Goal: Information Seeking & Learning: Learn about a topic

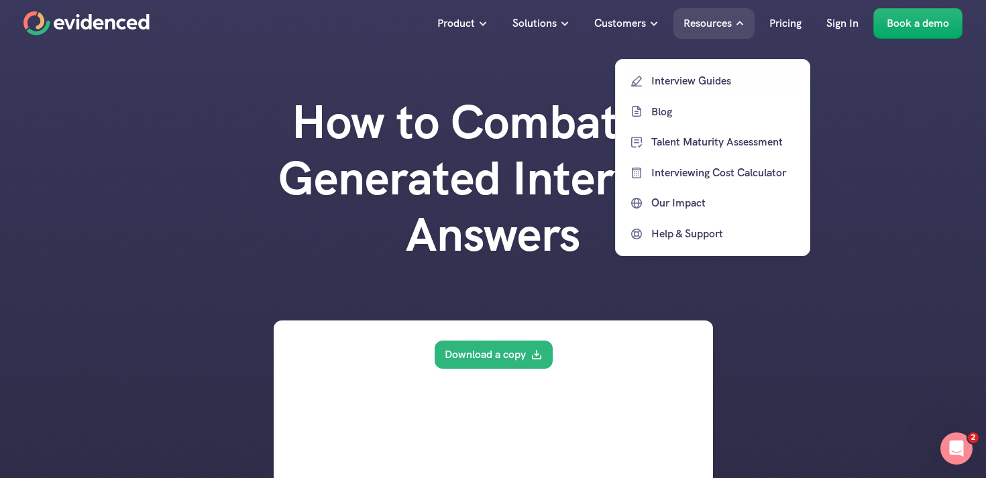
click at [659, 109] on p "Blog" at bounding box center [725, 111] width 146 height 17
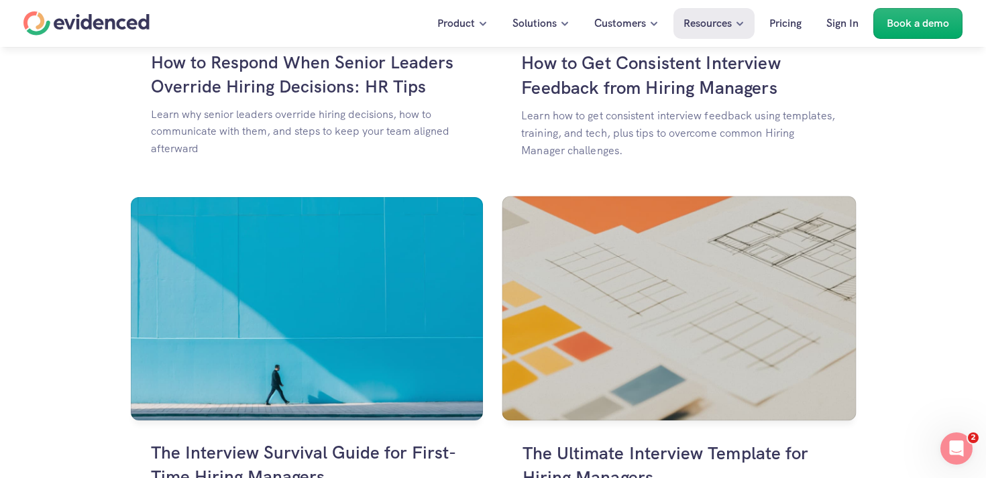
scroll to position [1167, 0]
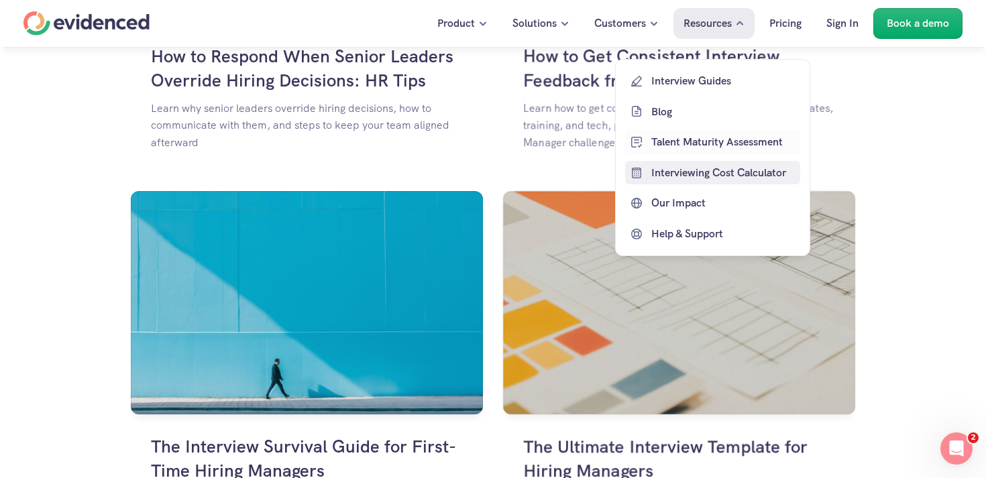
click at [666, 116] on p "Blog" at bounding box center [725, 111] width 146 height 17
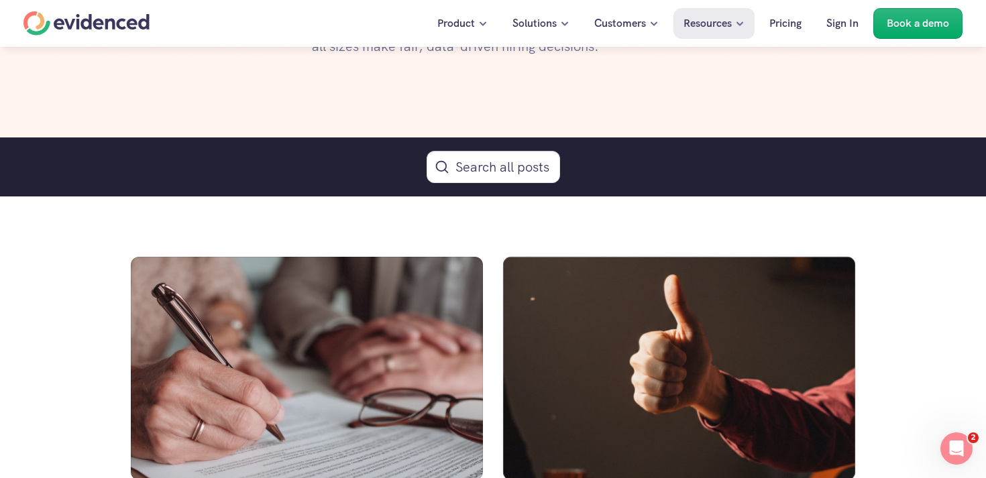
scroll to position [725, 0]
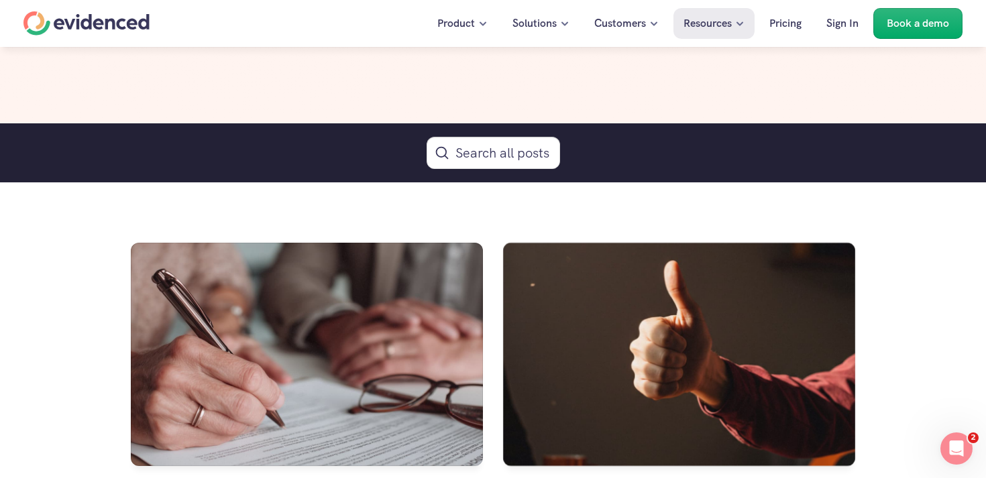
click at [515, 170] on div "Search all posts" at bounding box center [493, 152] width 986 height 59
click at [523, 156] on button "Search Icon" at bounding box center [494, 153] width 134 height 32
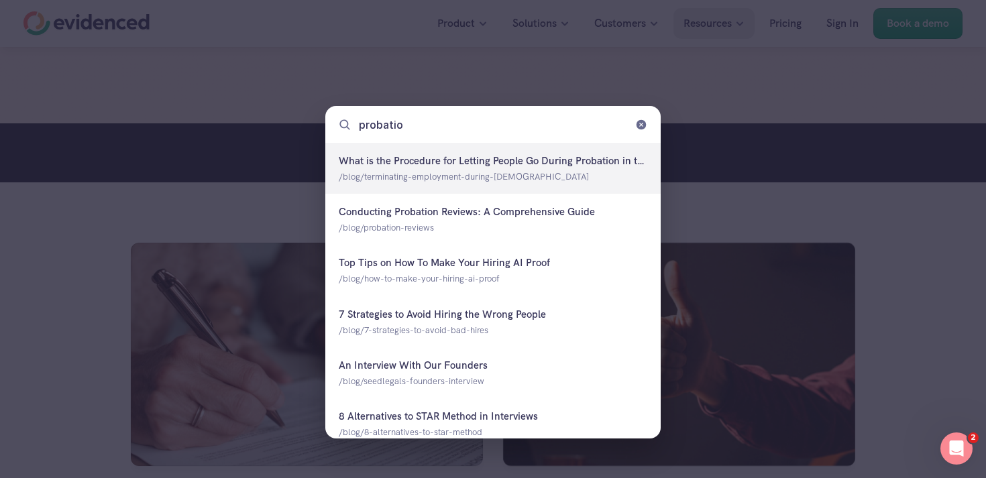
type input "probation"
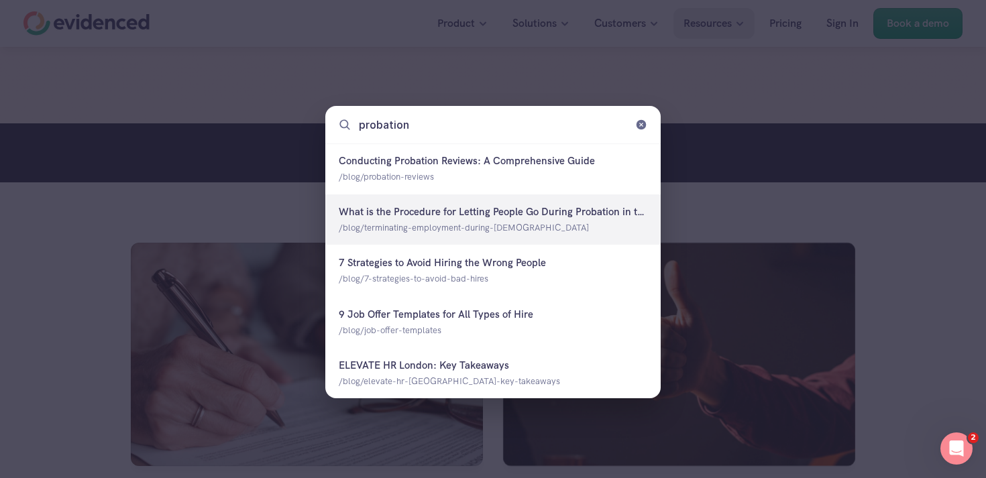
click at [539, 221] on div at bounding box center [492, 220] width 335 height 50
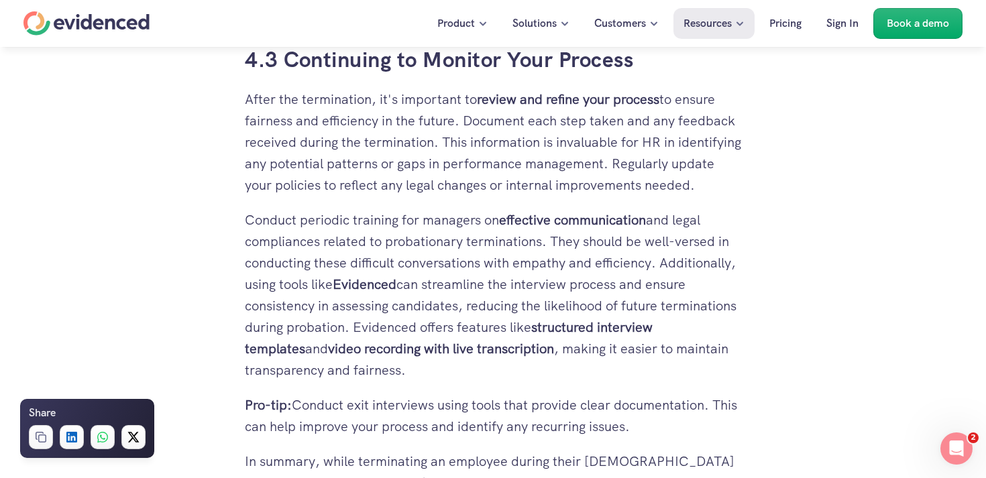
scroll to position [5603, 0]
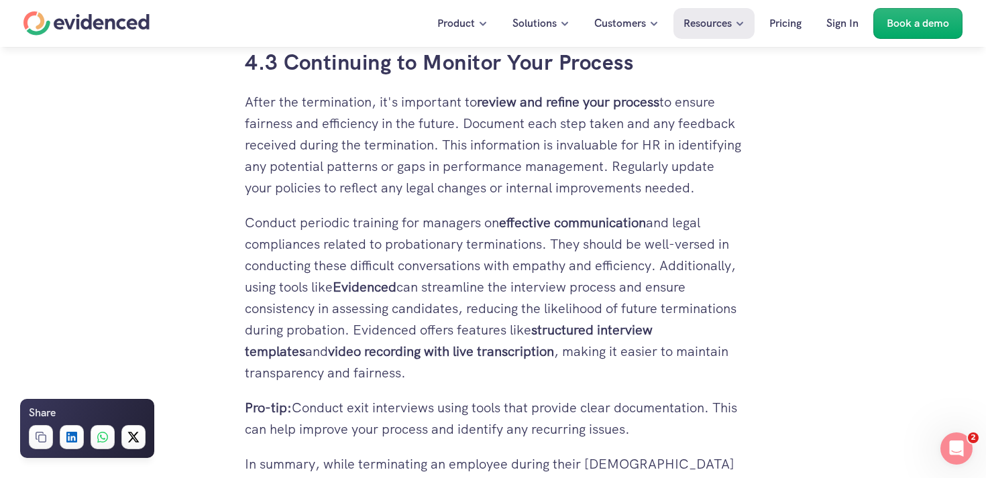
click at [621, 321] on strong "structured interview templates" at bounding box center [450, 340] width 411 height 39
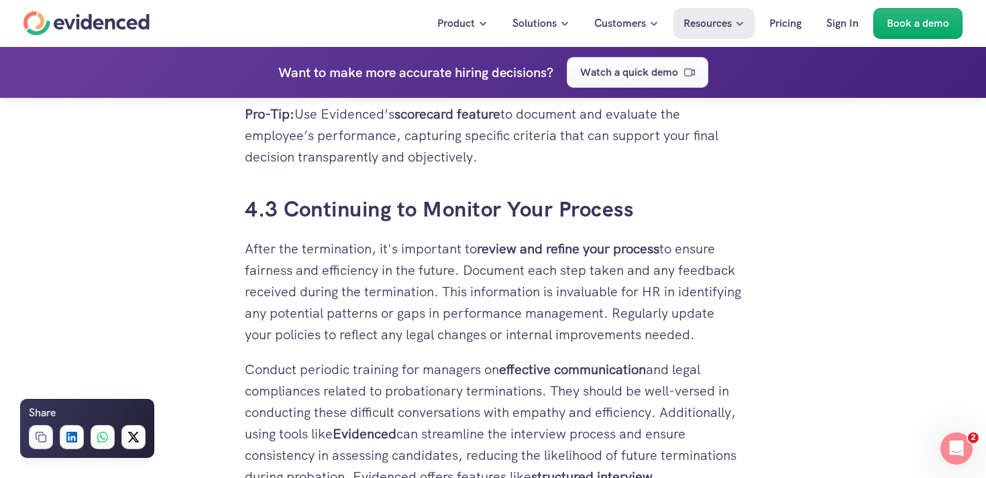
scroll to position [5411, 0]
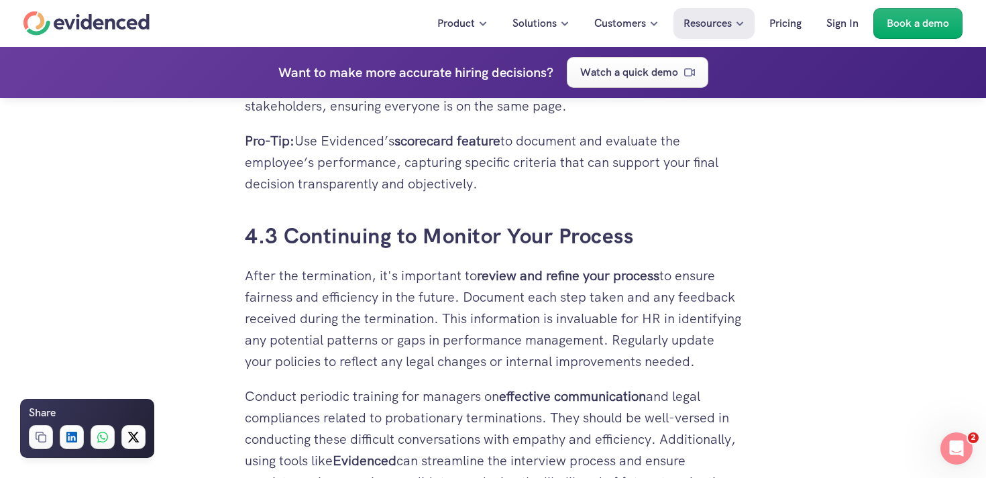
drag, startPoint x: 239, startPoint y: 134, endPoint x: 468, endPoint y: 472, distance: 408.7
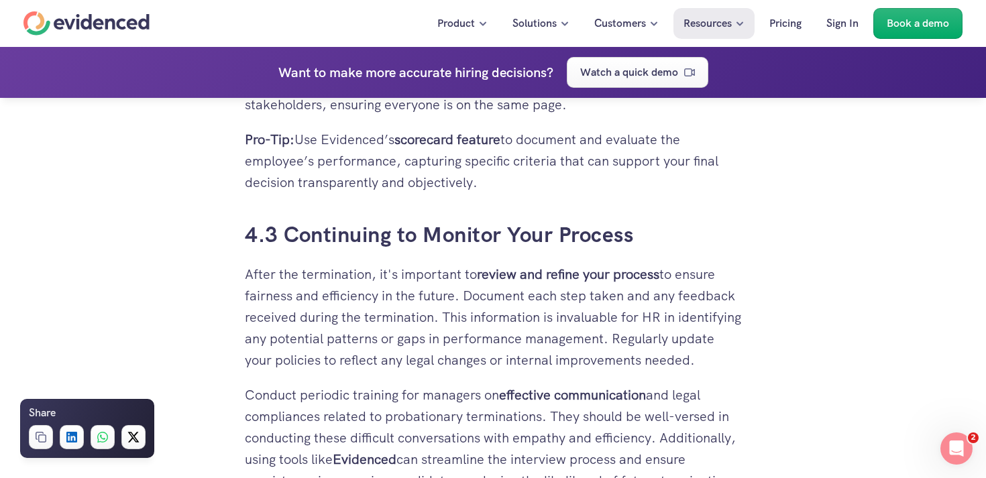
copy div "4.3 Continuing to Monitor Your Process After the termination, it's important to…"
click at [592, 384] on p "Conduct periodic training for managers on effective communication and legal com…" at bounding box center [493, 470] width 497 height 172
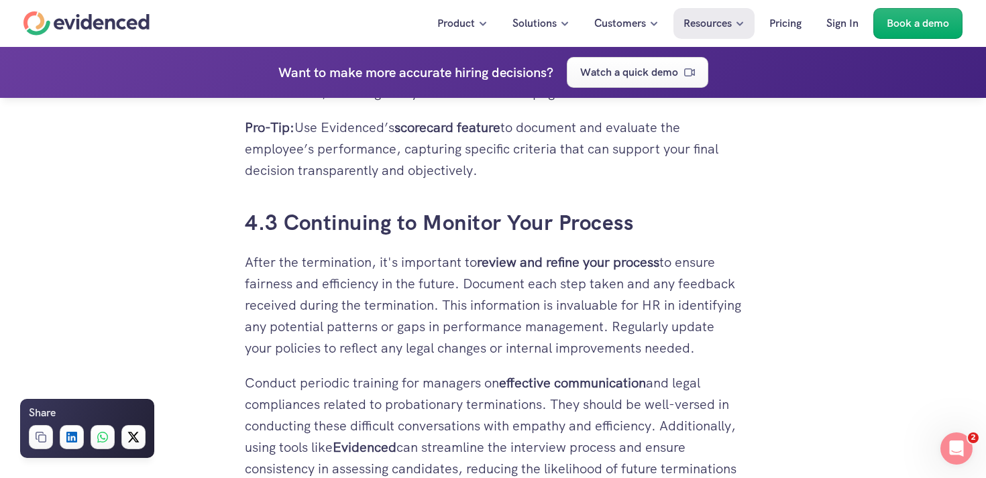
scroll to position [5441, 0]
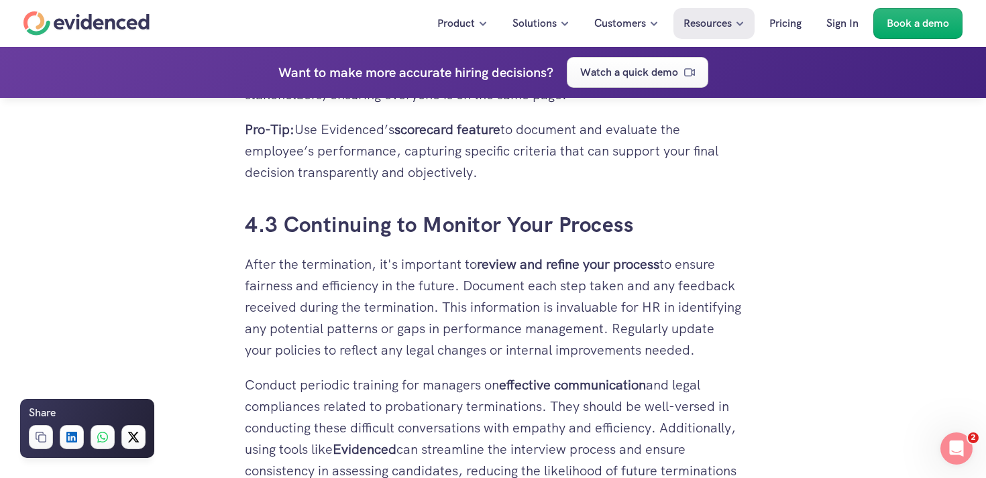
drag, startPoint x: 227, startPoint y: 105, endPoint x: 439, endPoint y: 437, distance: 394.0
copy div "4.3 Continuing to Monitor Your Process After the termination, it's important to…"
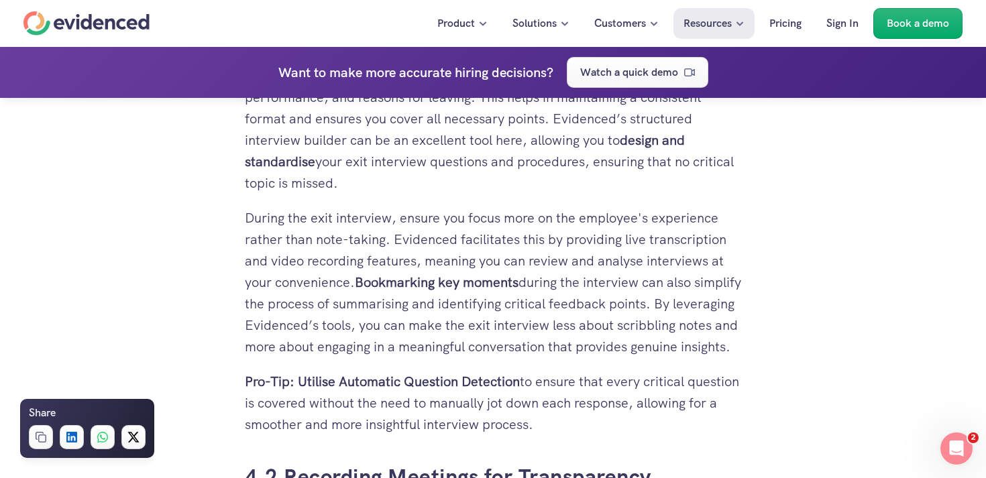
scroll to position [4775, 0]
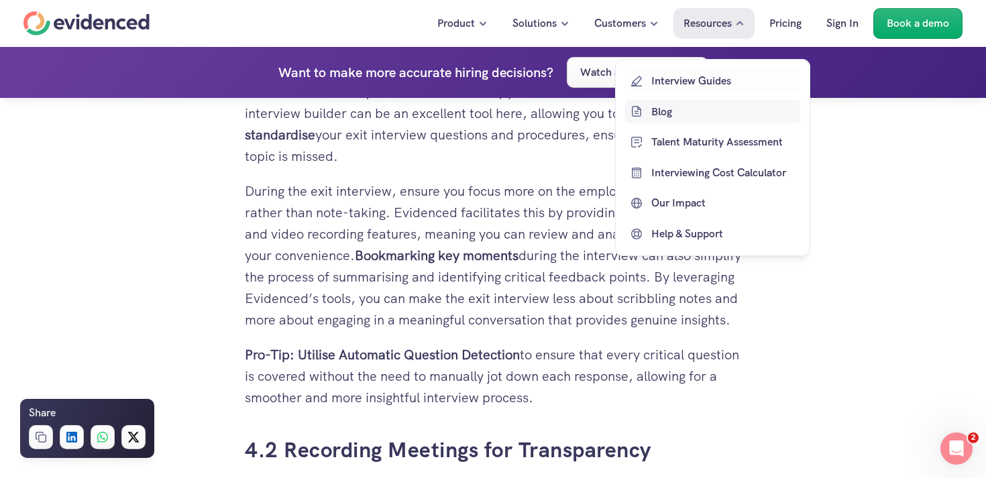
click at [679, 110] on p "Blog" at bounding box center [725, 111] width 146 height 17
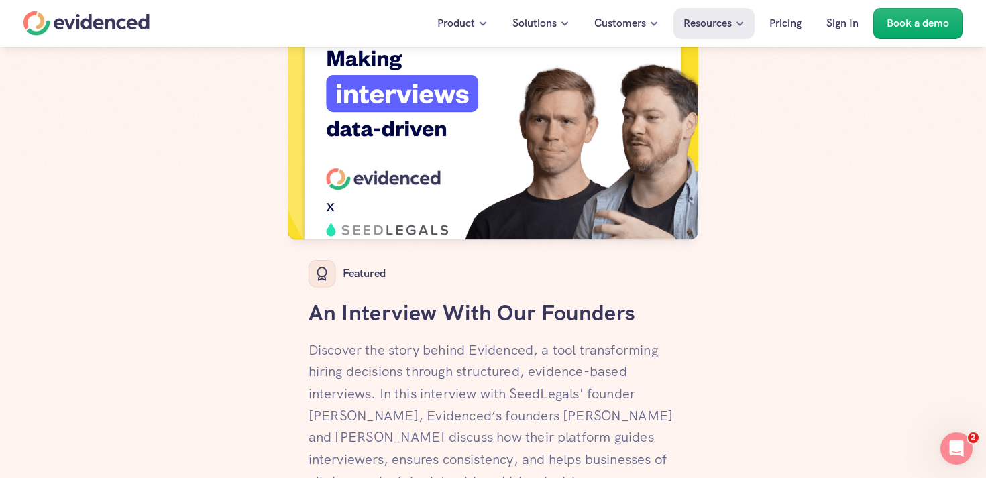
scroll to position [482, 0]
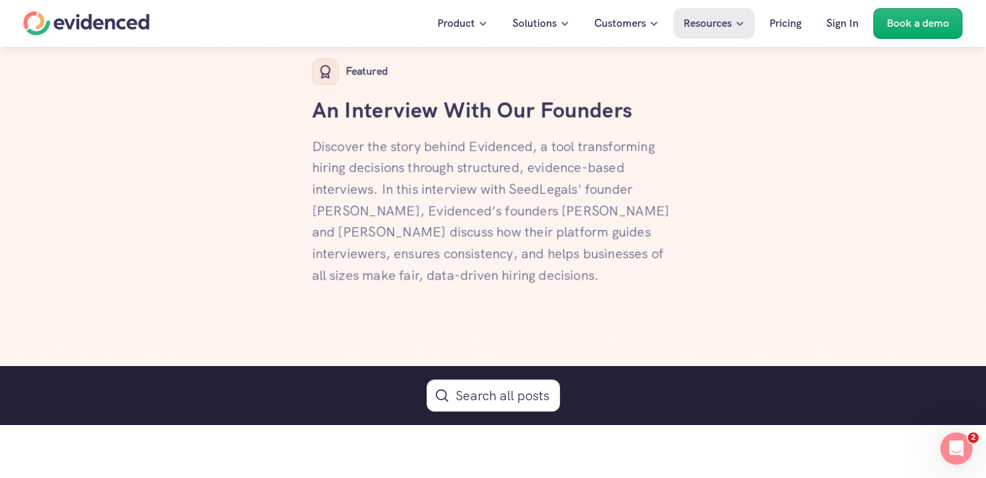
click at [493, 377] on div "Search all posts" at bounding box center [493, 395] width 986 height 59
click at [473, 397] on button "Search Icon" at bounding box center [494, 396] width 134 height 32
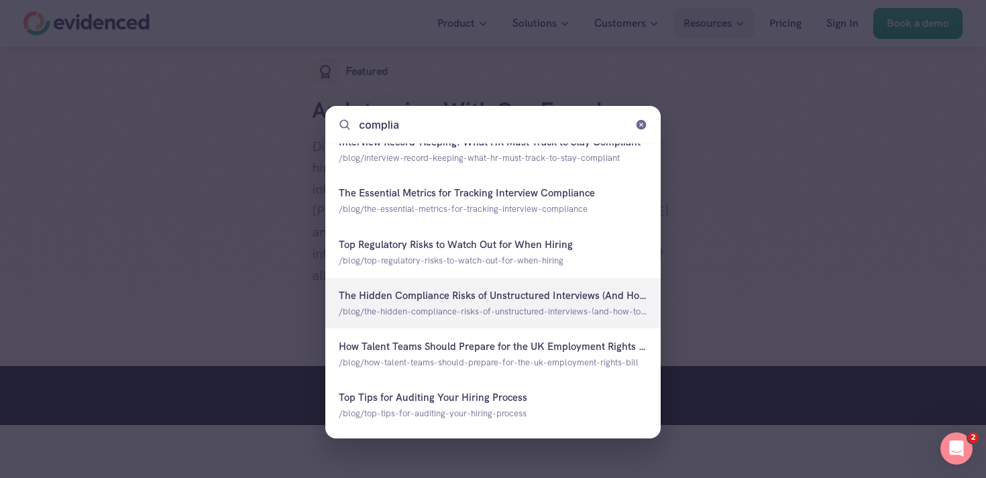
scroll to position [100, 0]
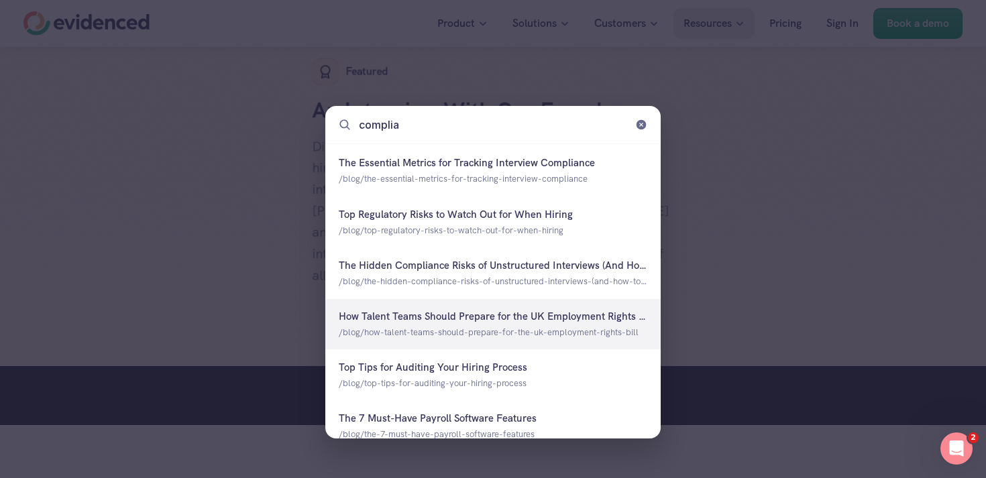
type input "complia"
click at [729, 266] on div at bounding box center [493, 239] width 986 height 478
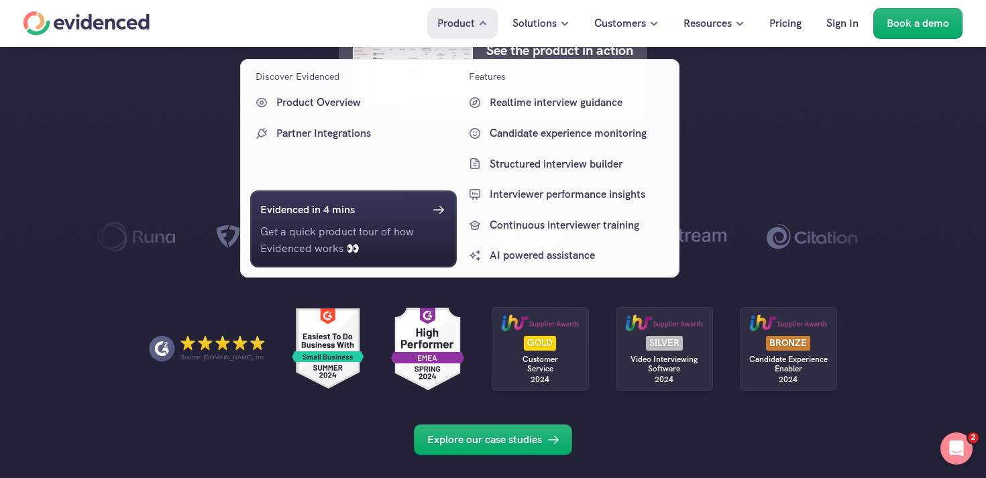
scroll to position [694, 0]
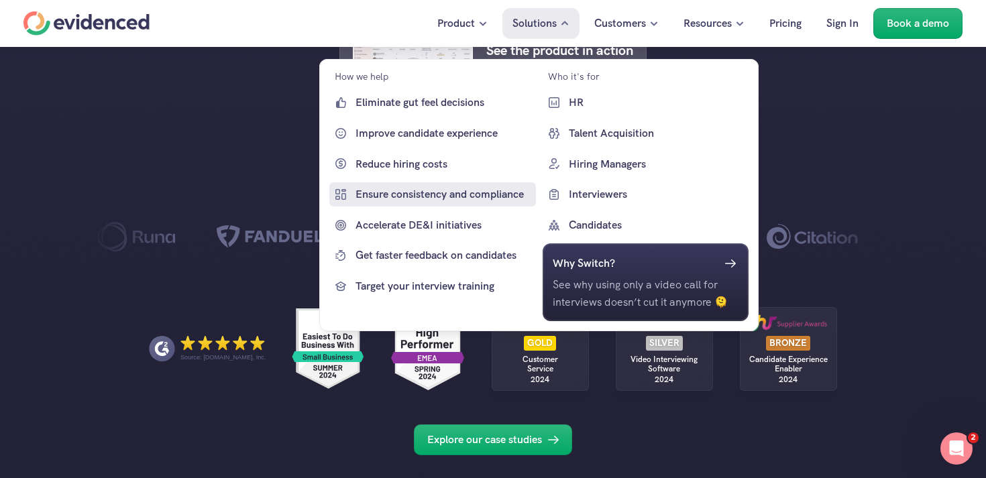
click at [455, 195] on p "Ensure consistency and compliance" at bounding box center [444, 194] width 177 height 17
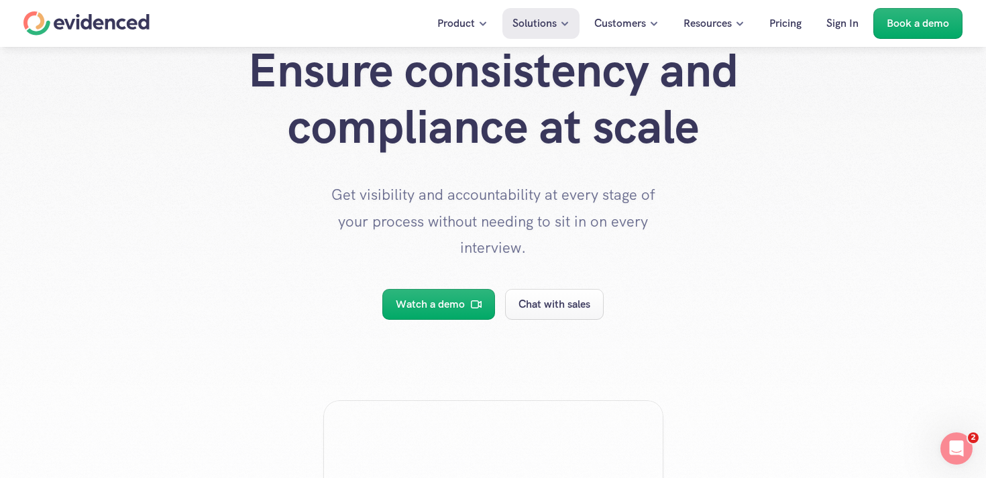
scroll to position [7, 0]
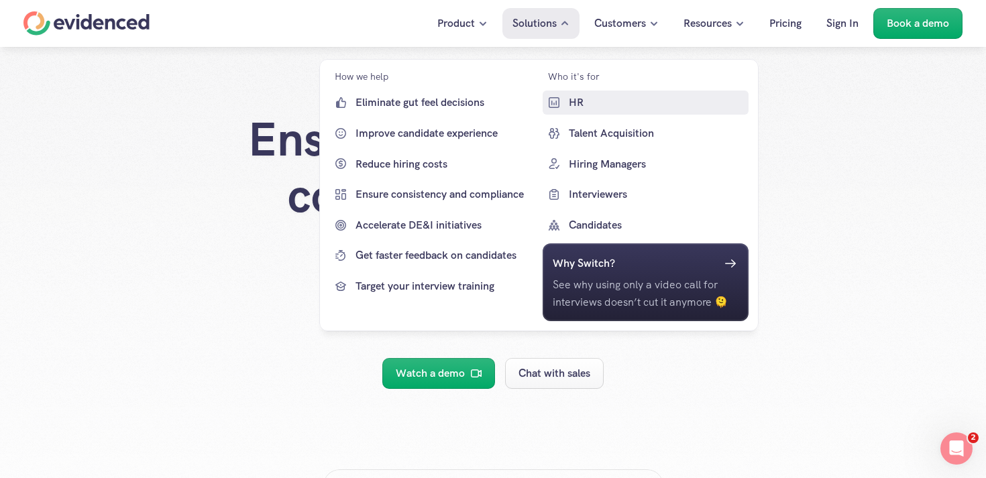
click at [584, 105] on p "HR" at bounding box center [656, 102] width 177 height 17
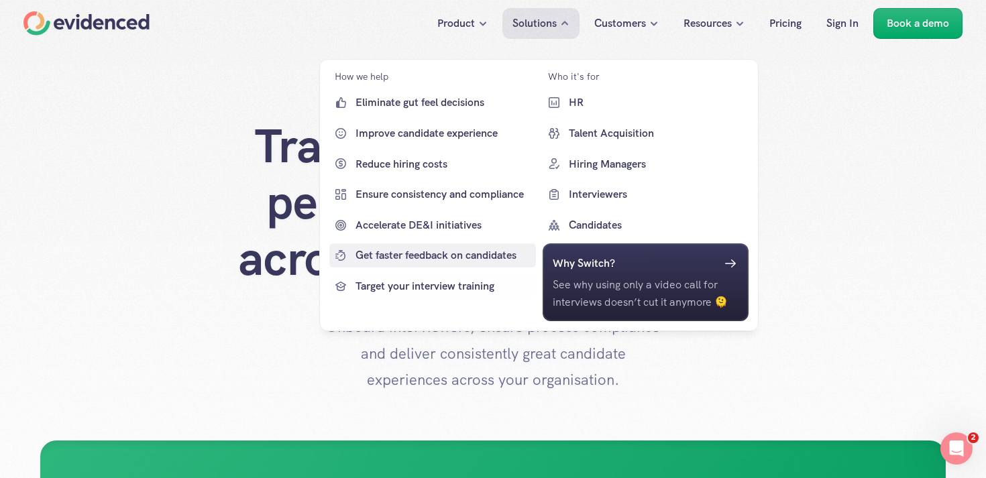
click at [423, 229] on p "Accelerate DE&I initiatives" at bounding box center [444, 225] width 177 height 17
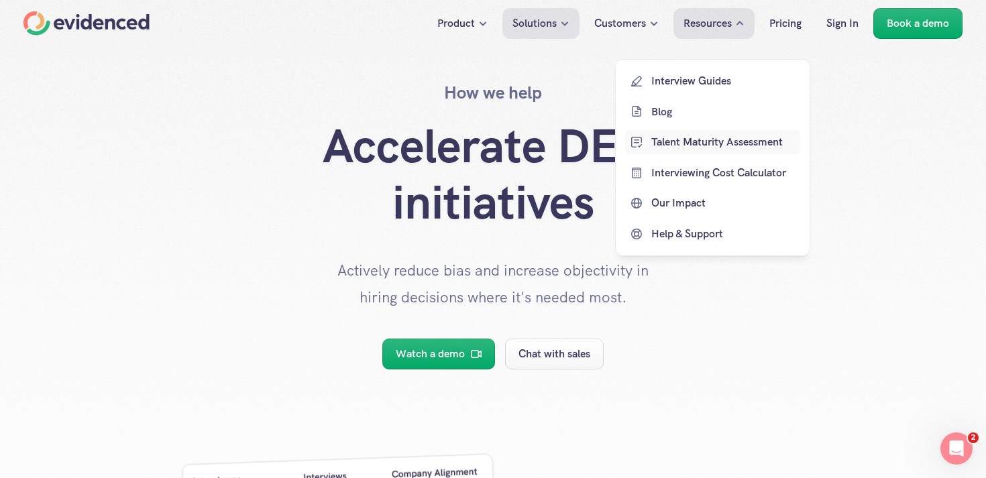
click at [670, 115] on p "Blog" at bounding box center [725, 111] width 146 height 17
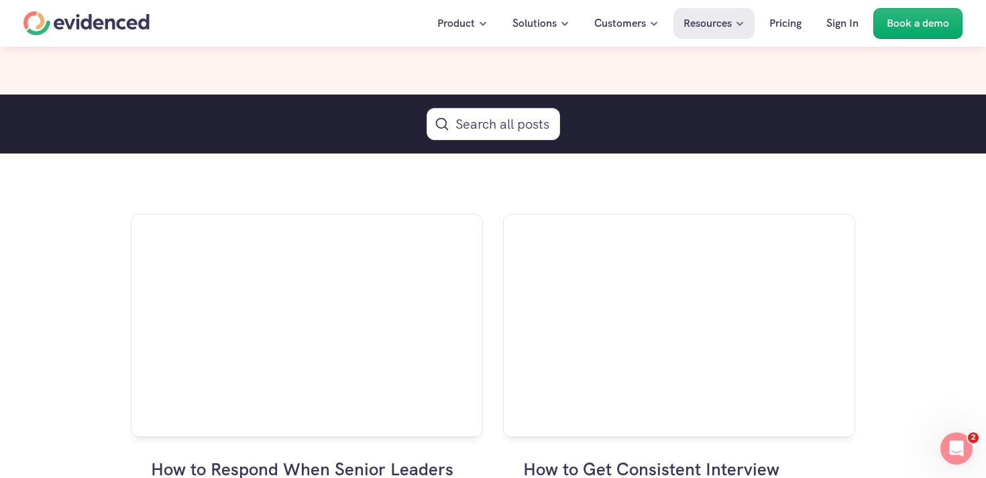
scroll to position [753, 0]
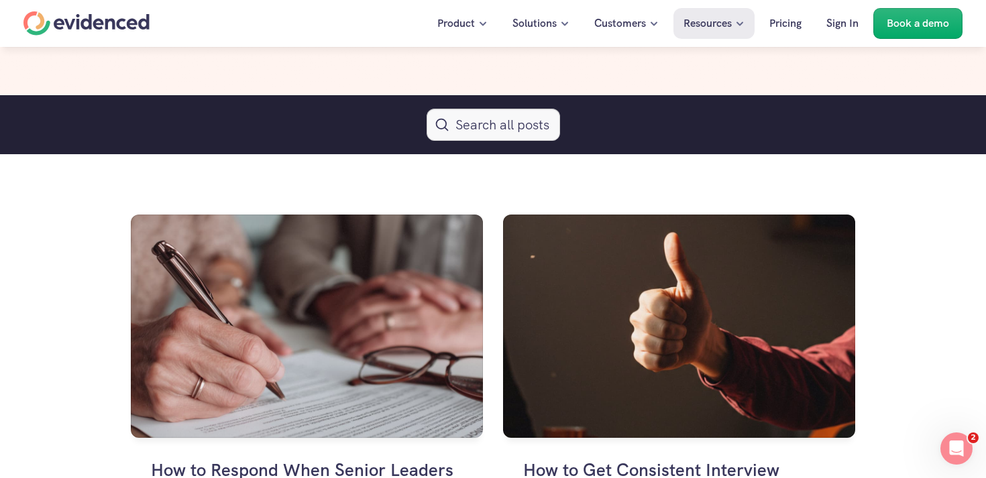
click at [463, 119] on button "Search Icon" at bounding box center [494, 125] width 134 height 32
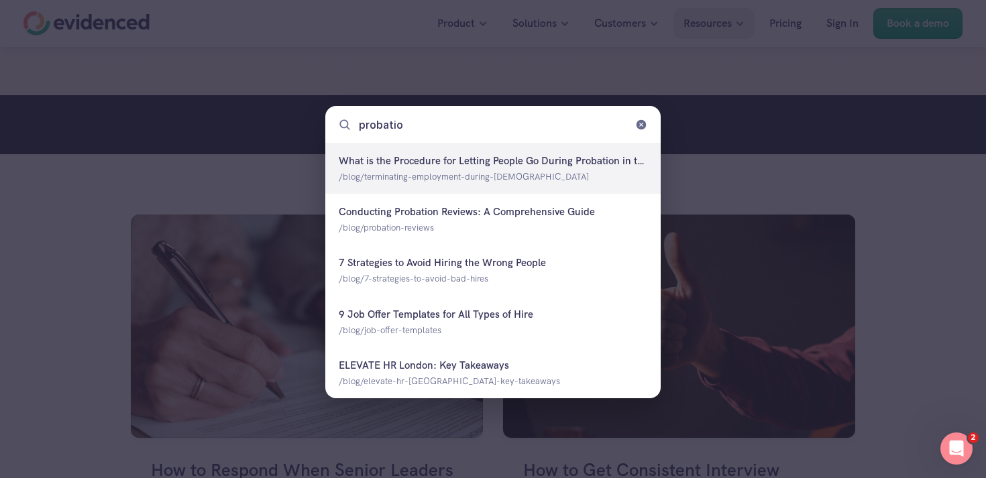
type input "probation"
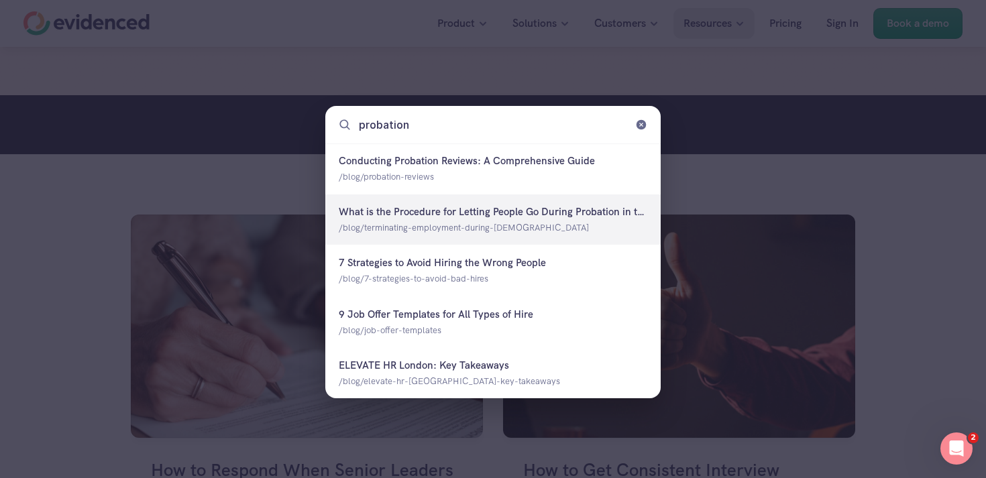
click at [509, 205] on div at bounding box center [492, 220] width 335 height 50
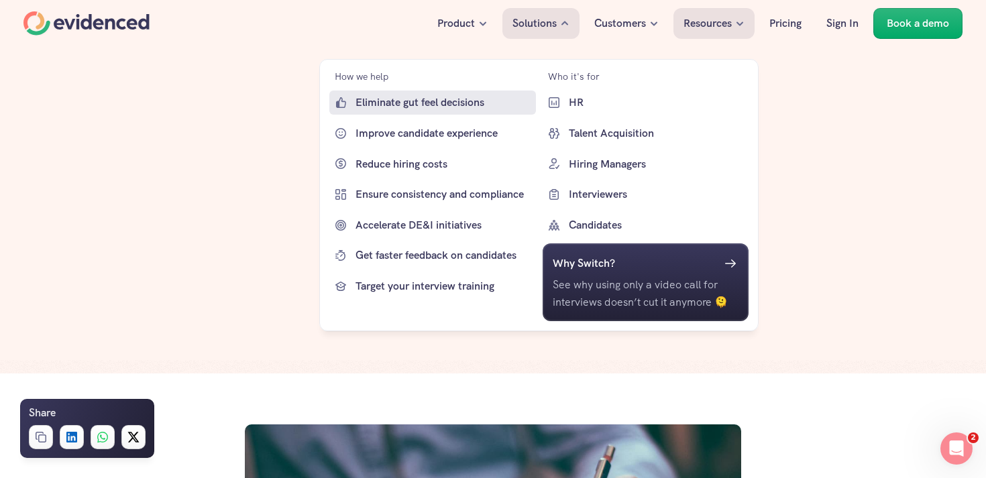
click at [430, 102] on p "Eliminate gut feel decisions" at bounding box center [444, 102] width 177 height 17
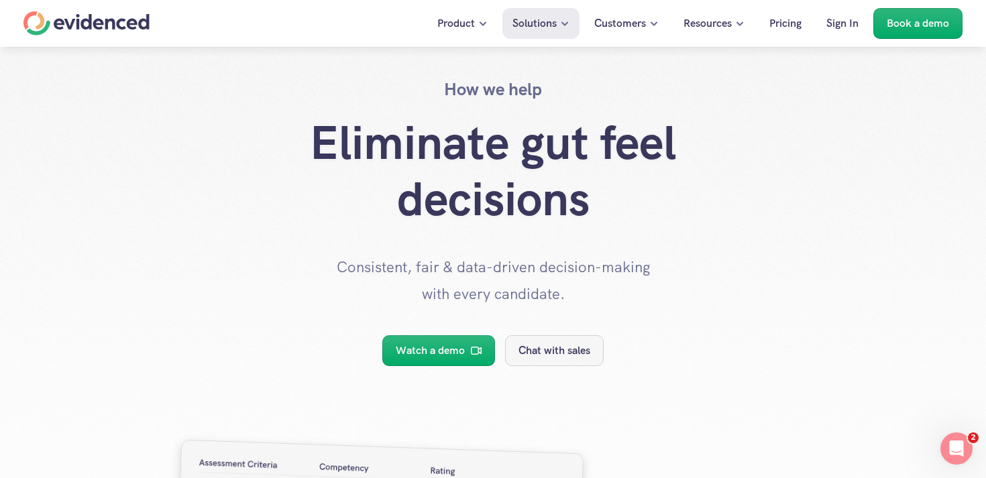
scroll to position [3, 0]
click at [764, 139] on div "Eliminate gut feel decisions Consistent, fair & data-driven decision-making wit…" at bounding box center [493, 211] width 805 height 193
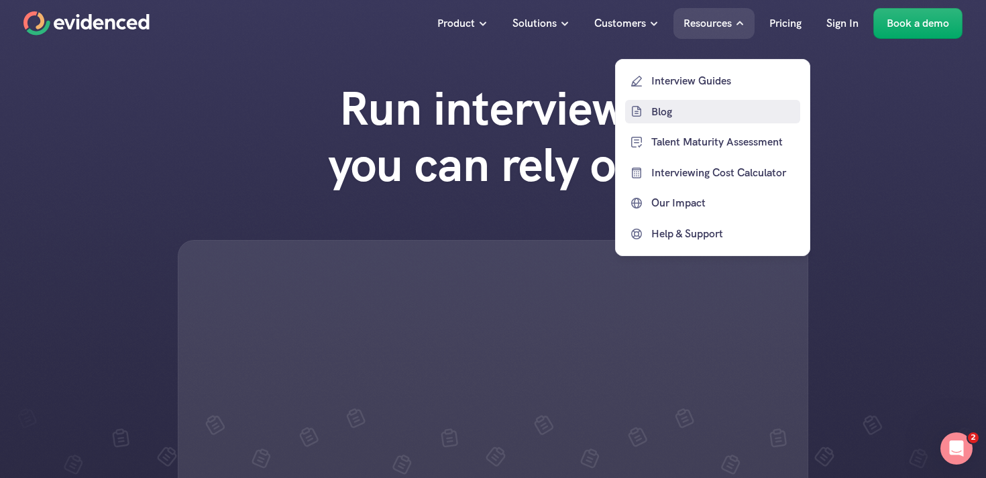
click at [659, 114] on p "Blog" at bounding box center [725, 111] width 146 height 17
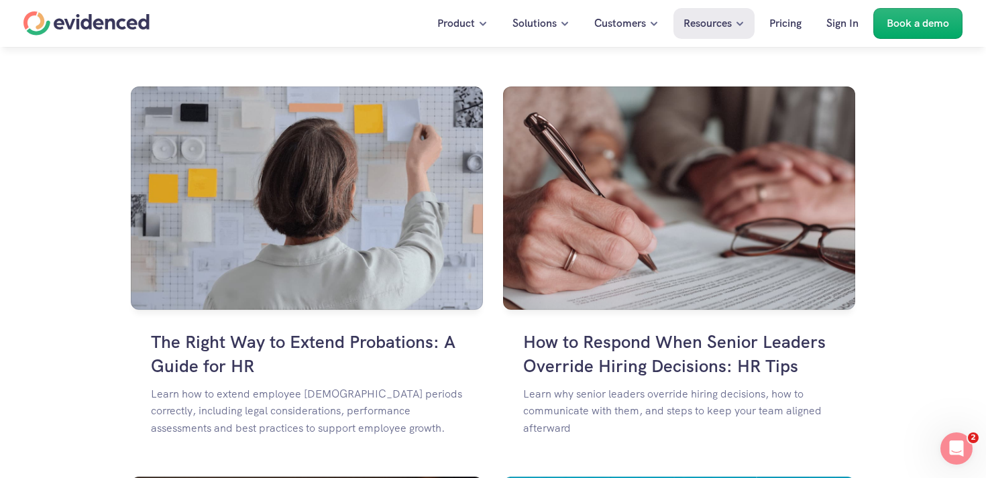
scroll to position [876, 0]
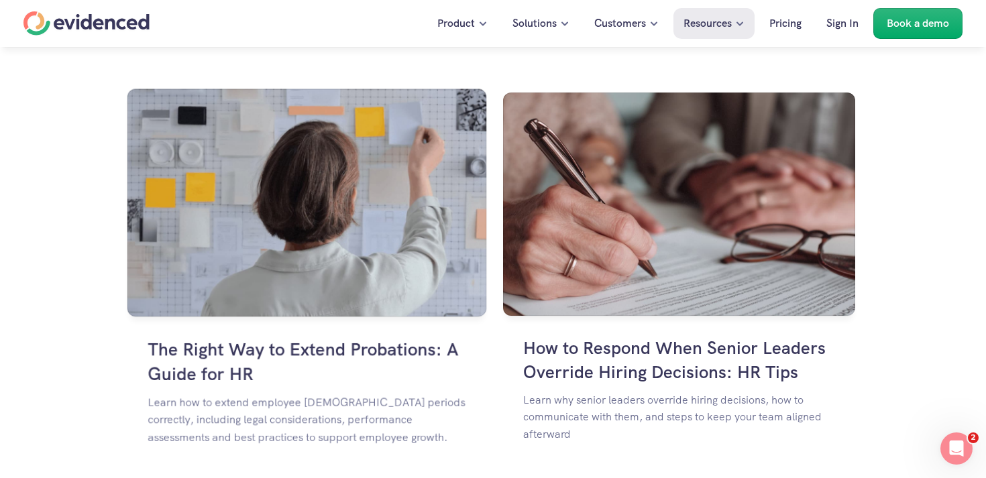
click at [172, 232] on img at bounding box center [306, 203] width 359 height 228
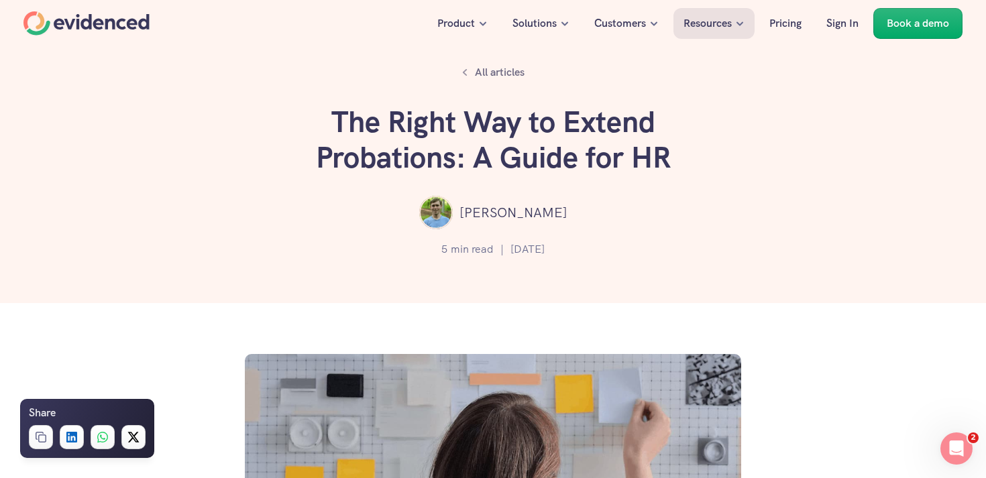
click at [823, 219] on div "Andy Clarke" at bounding box center [493, 213] width 906 height 34
